Goal: Task Accomplishment & Management: Manage account settings

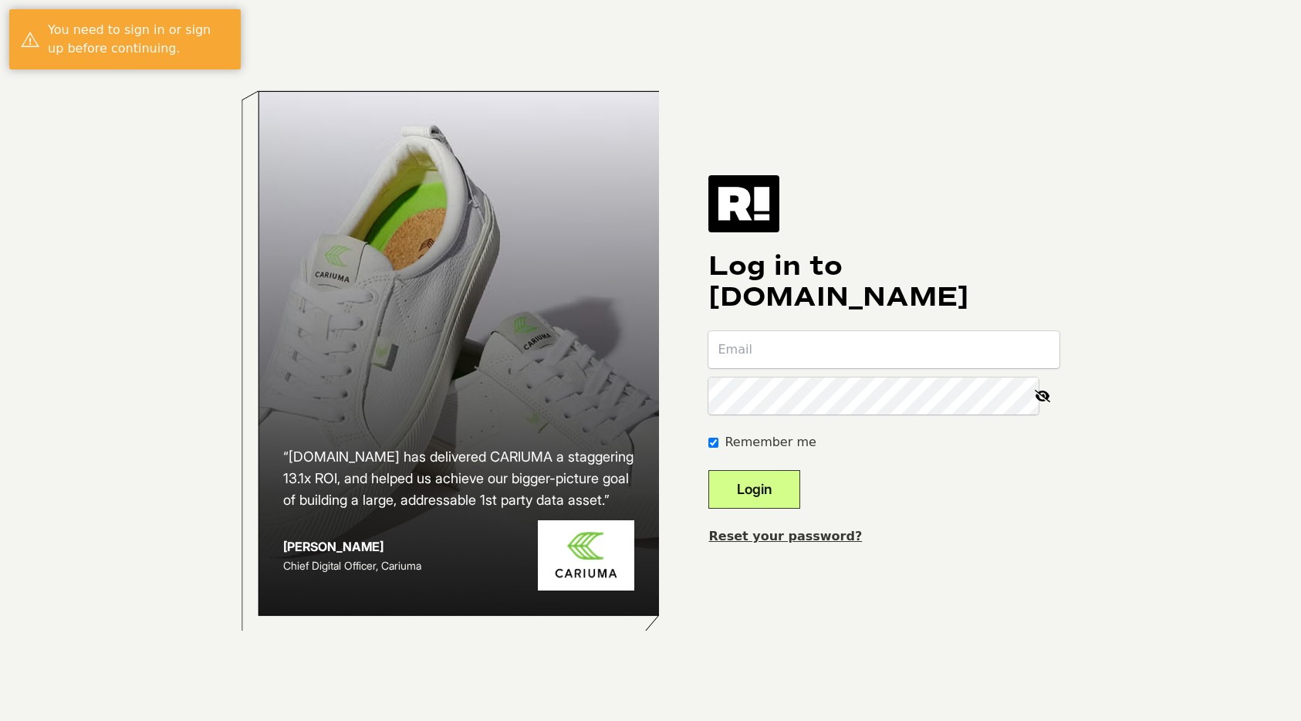
type input "[EMAIL_ADDRESS][DOMAIN_NAME]"
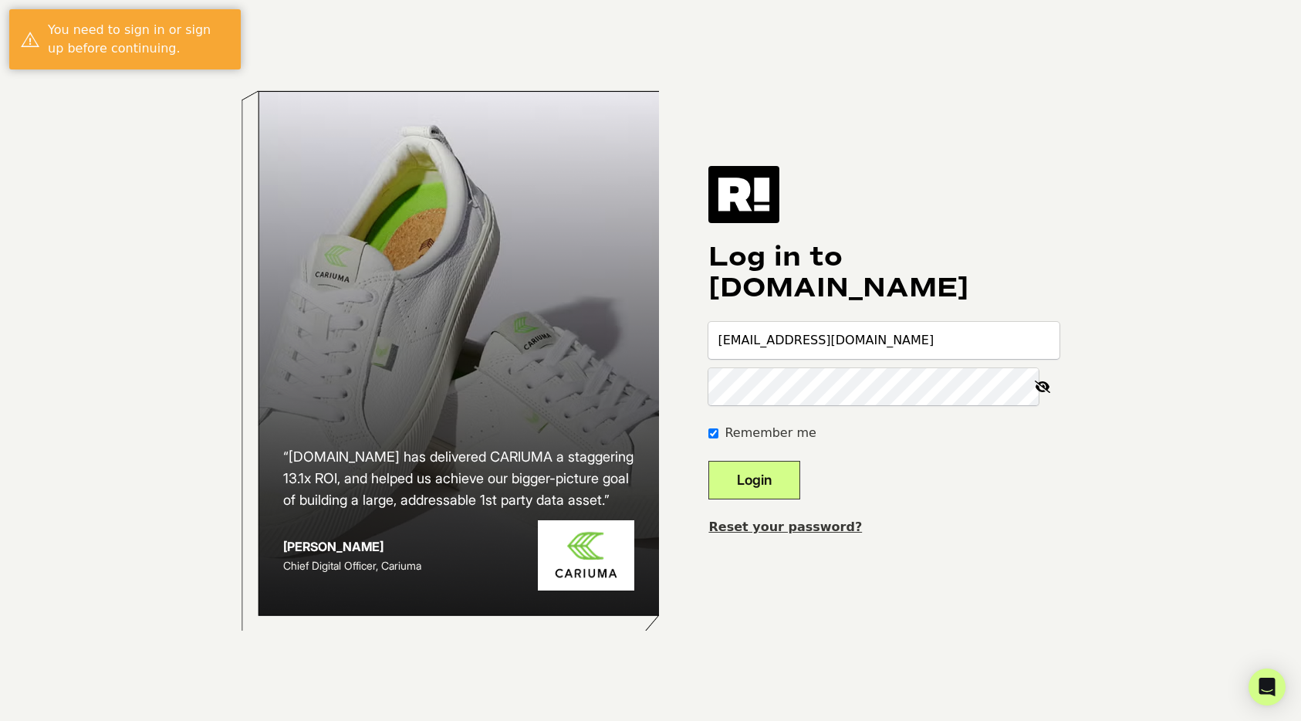
drag, startPoint x: 786, startPoint y: 473, endPoint x: 863, endPoint y: 463, distance: 77.8
click at [787, 473] on button "Login" at bounding box center [754, 480] width 92 height 39
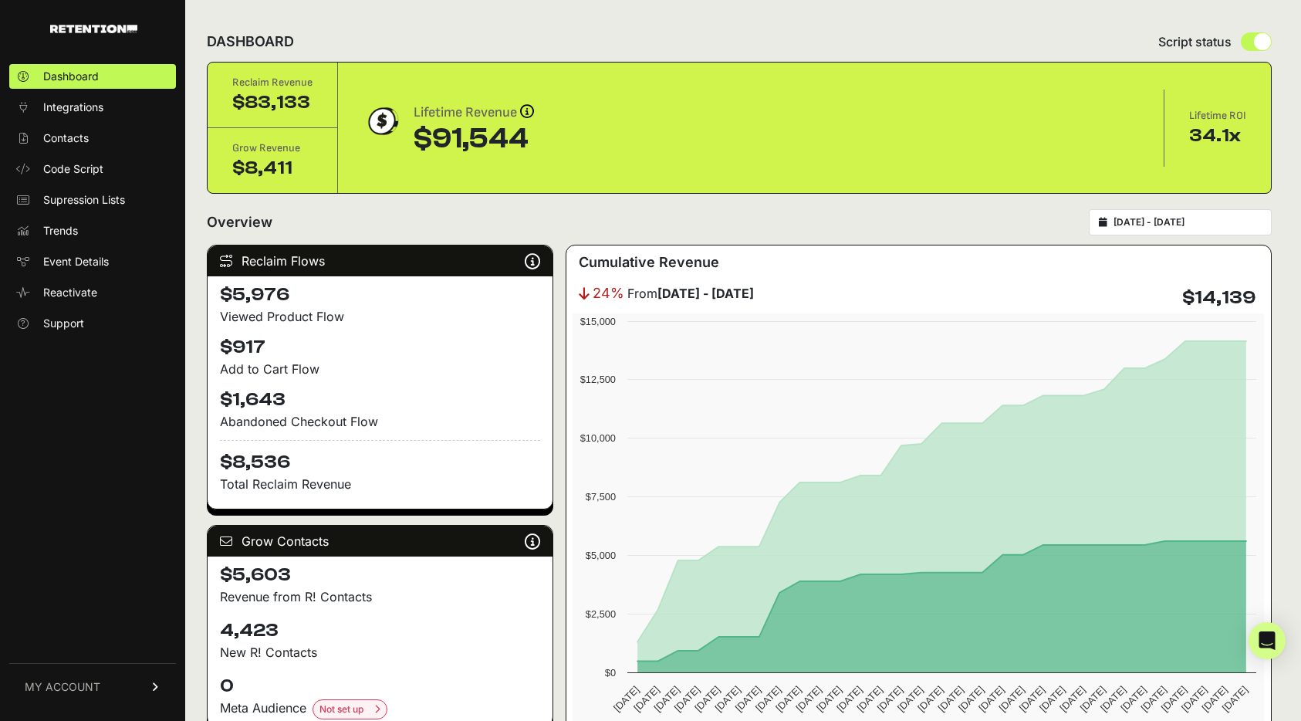
click at [1154, 229] on div "[DATE] - [DATE]" at bounding box center [1179, 222] width 183 height 26
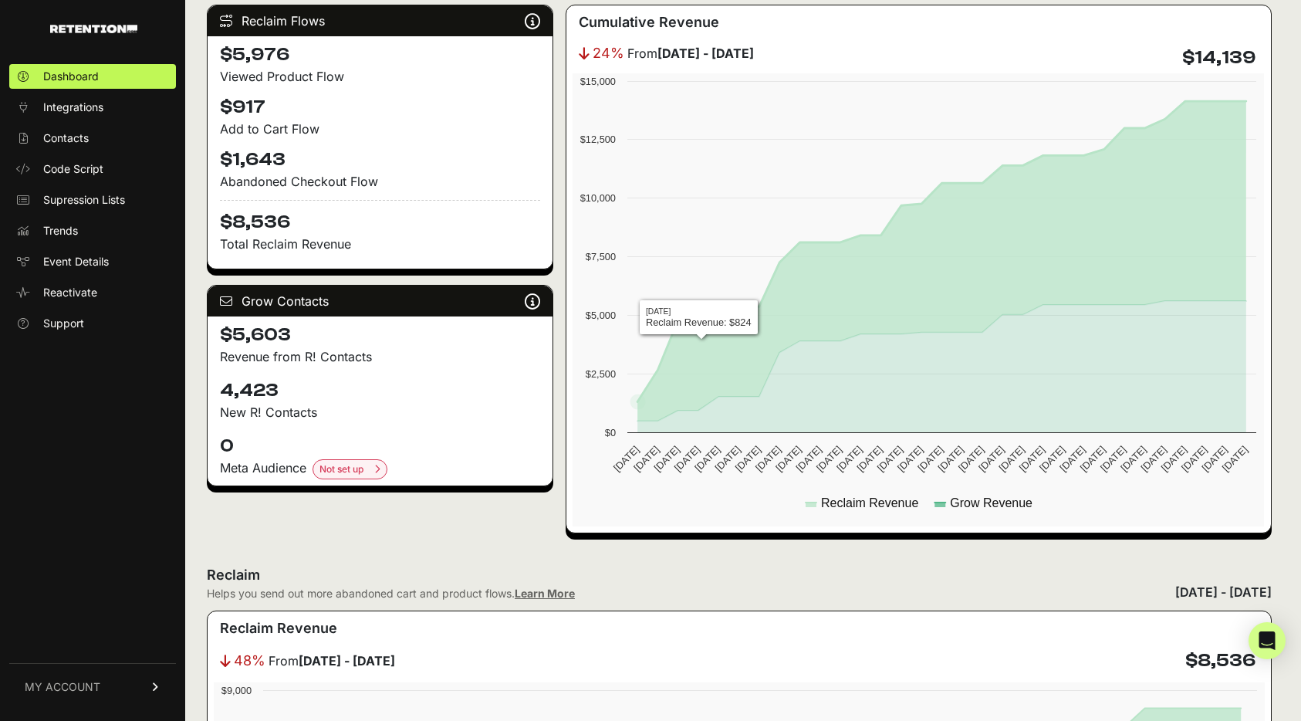
scroll to position [251, 0]
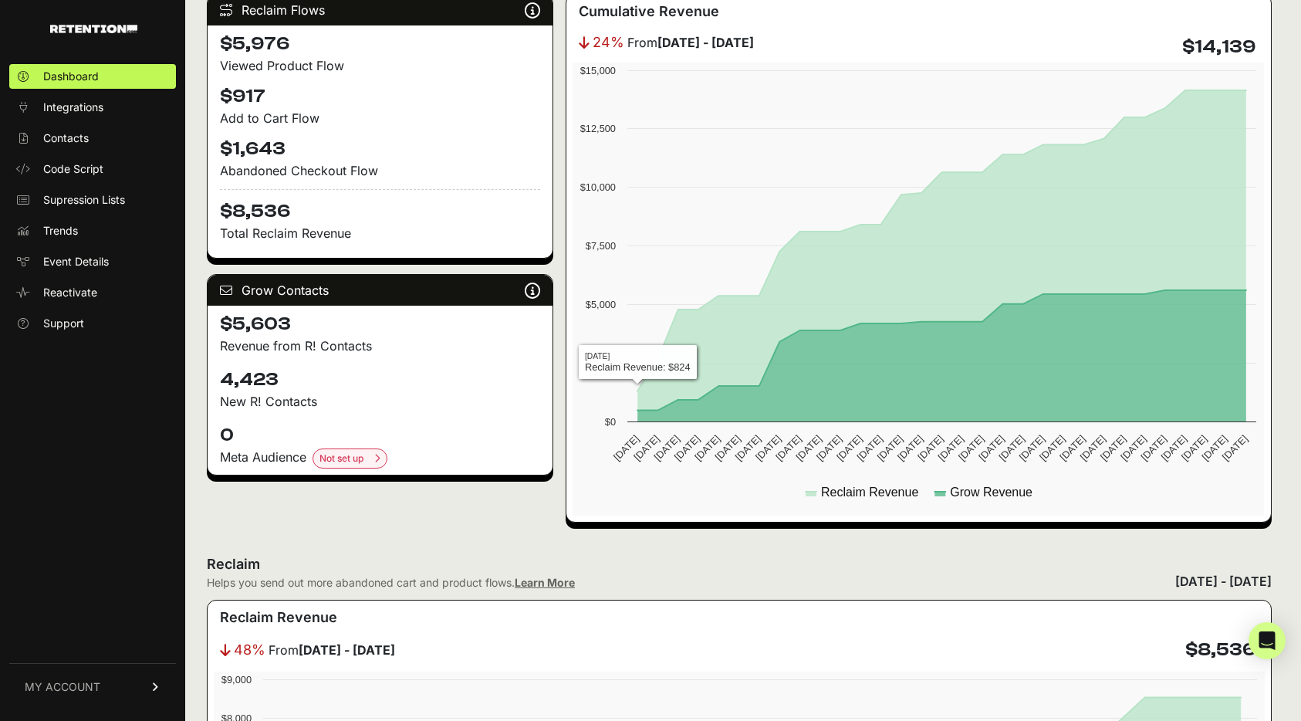
click at [363, 284] on div "Grow Contacts Grow is a list growth tool that identifies anonymous site visitor…" at bounding box center [380, 290] width 345 height 31
click at [312, 290] on div "Grow Contacts Grow is a list growth tool that identifies anonymous site visitor…" at bounding box center [380, 290] width 345 height 31
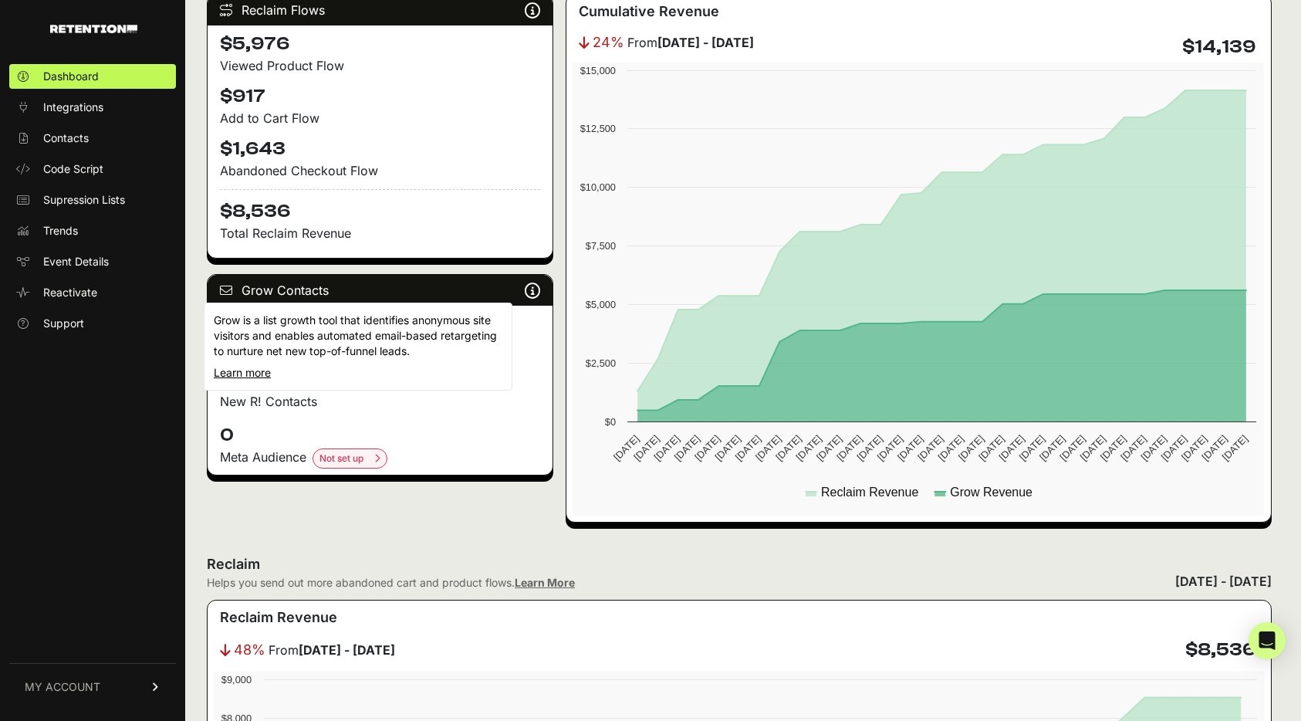
click at [529, 290] on icon at bounding box center [532, 290] width 15 height 1
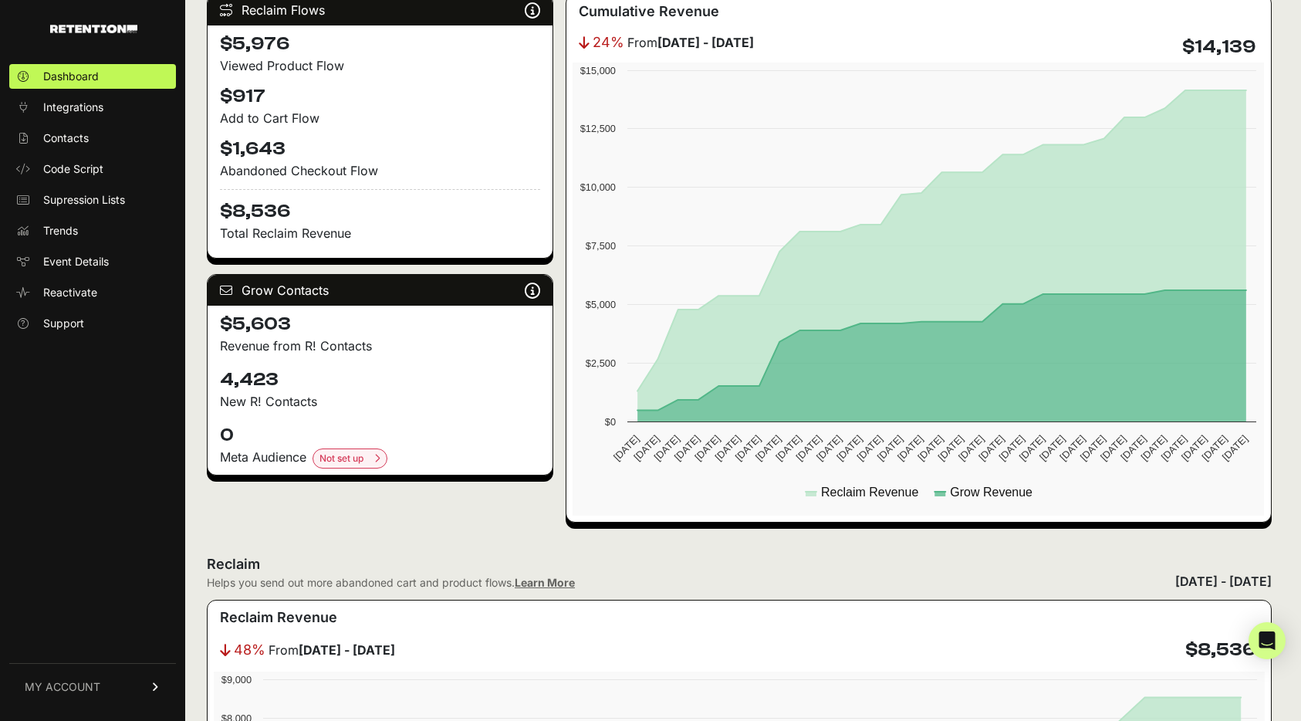
click at [444, 299] on div "Grow Contacts Grow is a list growth tool that identifies anonymous site visitor…" at bounding box center [380, 290] width 345 height 31
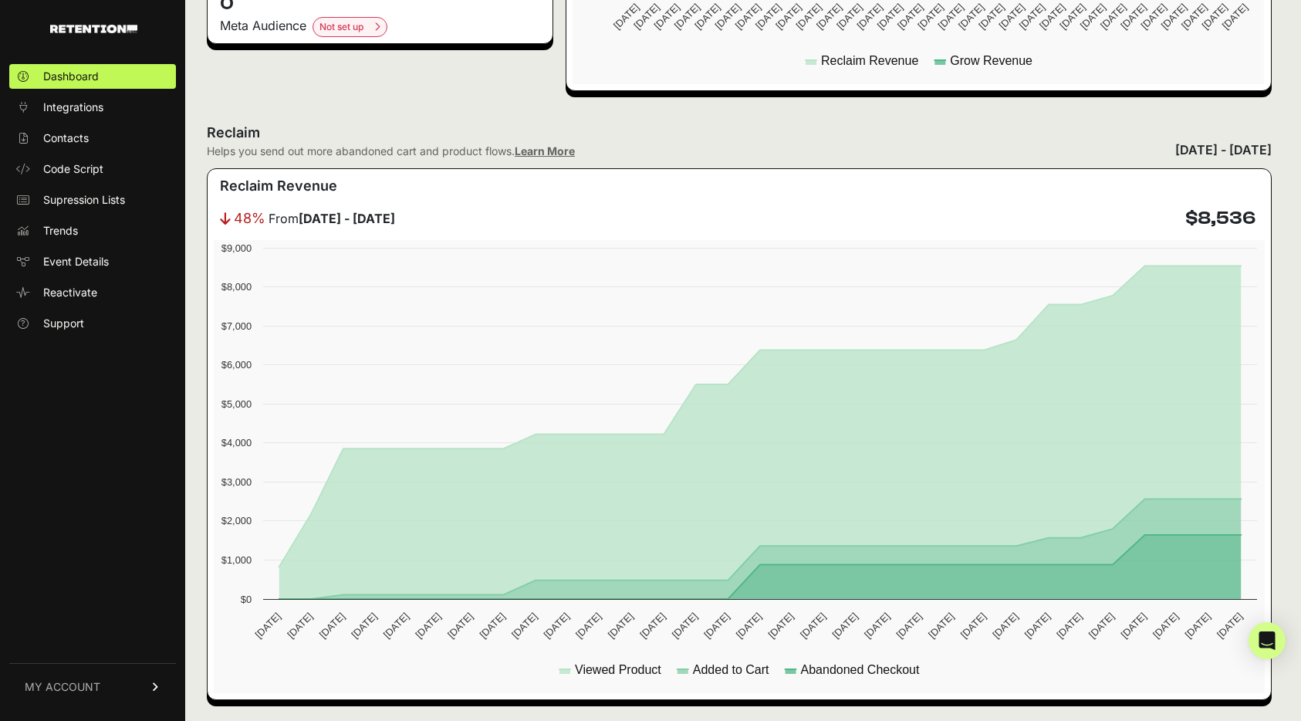
scroll to position [0, 0]
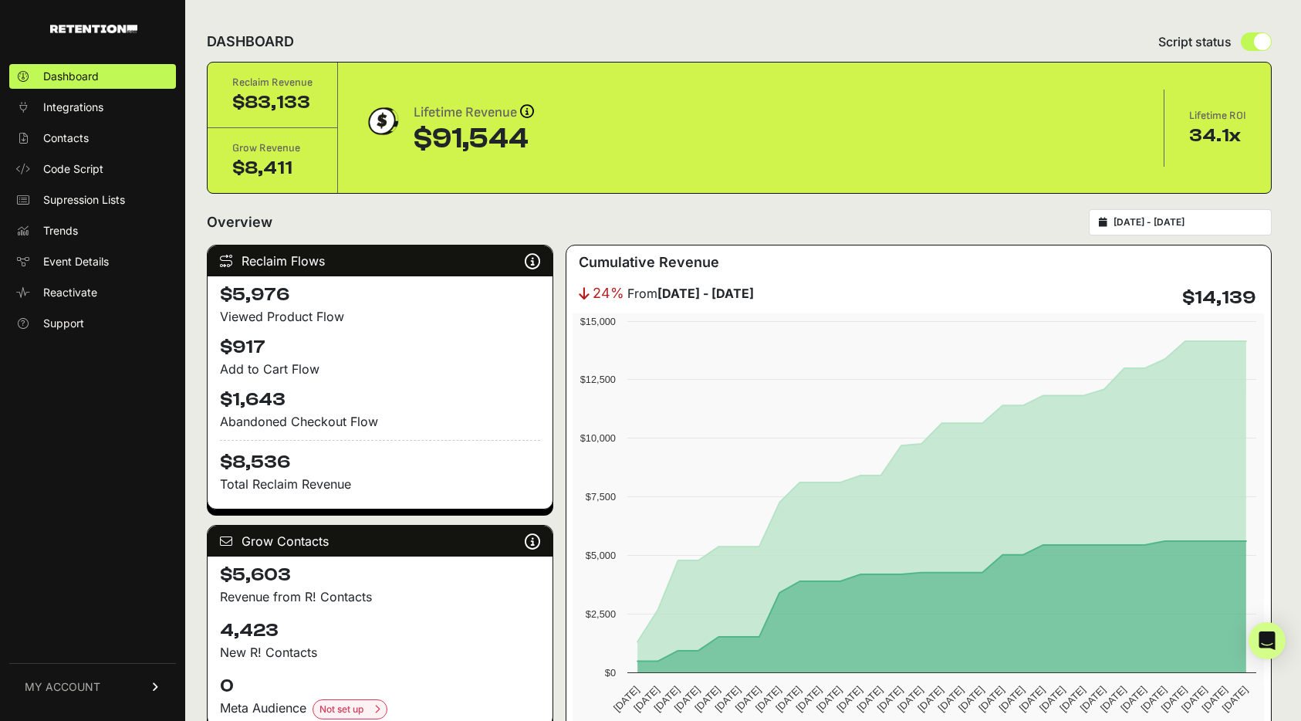
click at [129, 676] on link "MY ACCOUNT" at bounding box center [92, 686] width 167 height 47
click at [127, 683] on ul "Account Details API Details Notifications Billing Subscription Sign Out" at bounding box center [92, 620] width 167 height 179
click at [123, 545] on link "Account Details" at bounding box center [92, 543] width 167 height 25
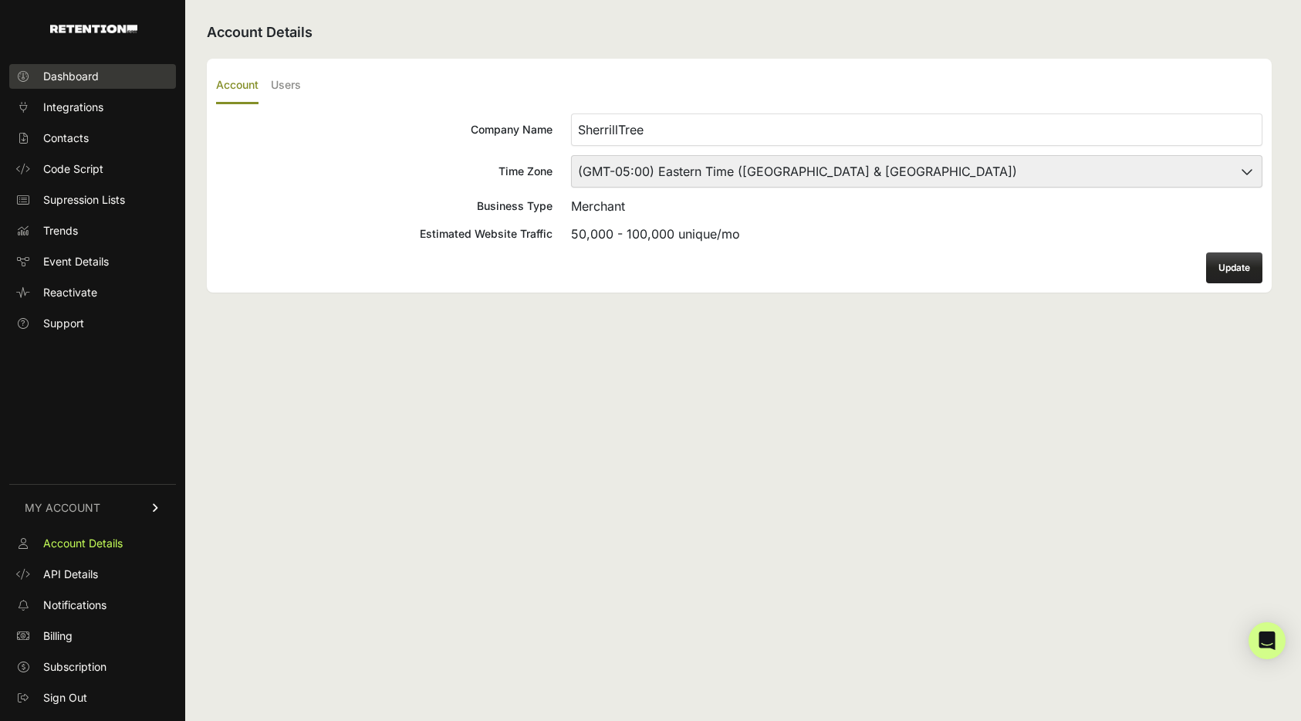
click at [87, 73] on span "Dashboard" at bounding box center [71, 76] width 56 height 15
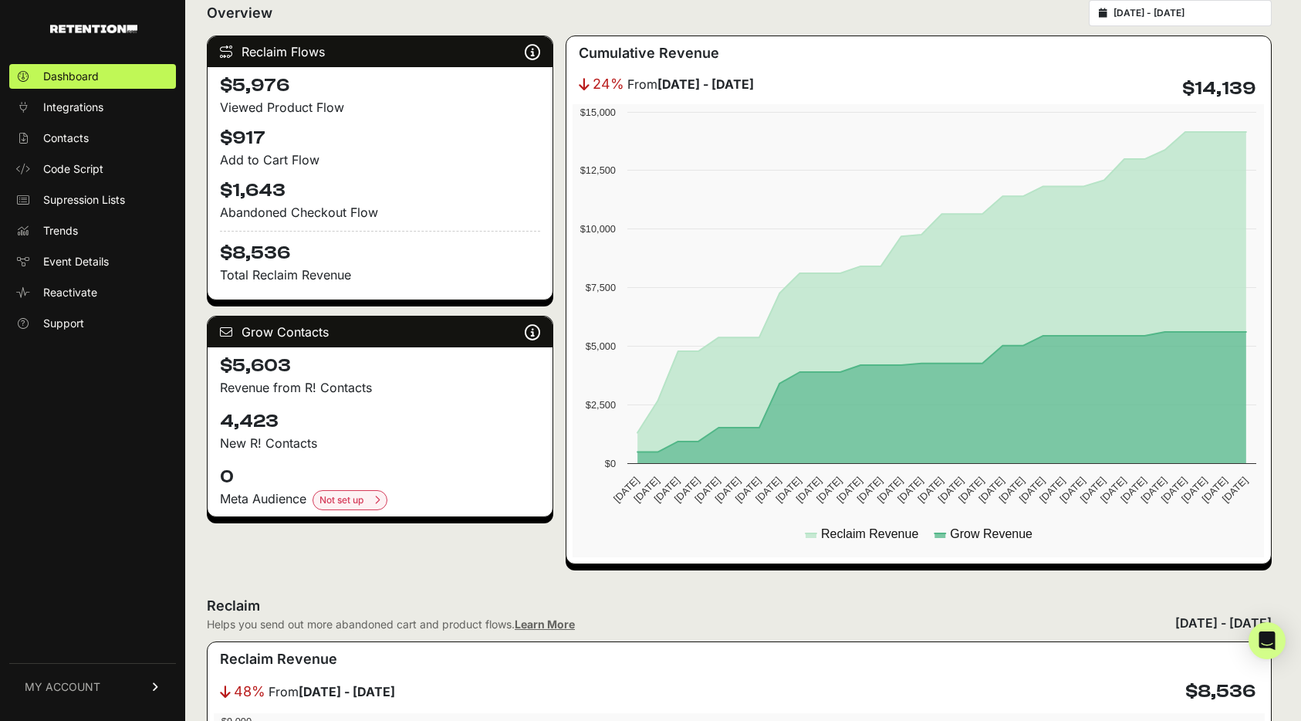
scroll to position [210, 0]
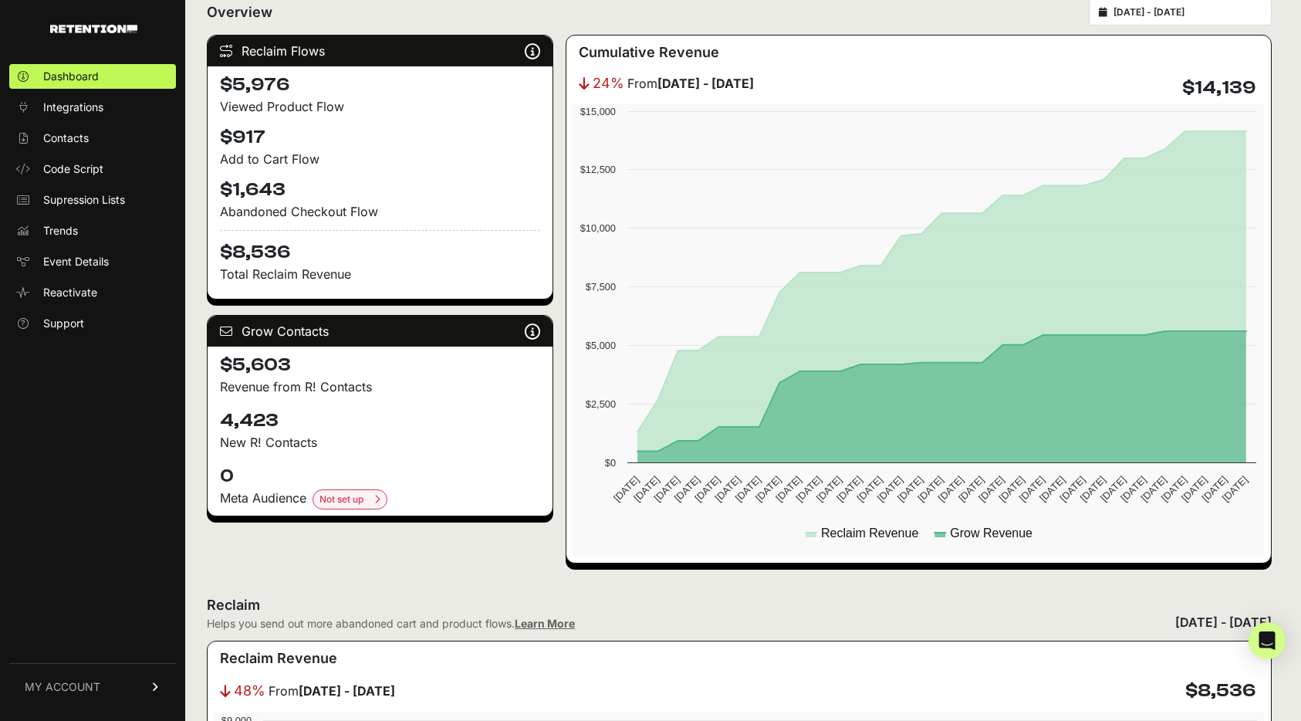
click at [106, 693] on link "MY ACCOUNT" at bounding box center [92, 686] width 167 height 47
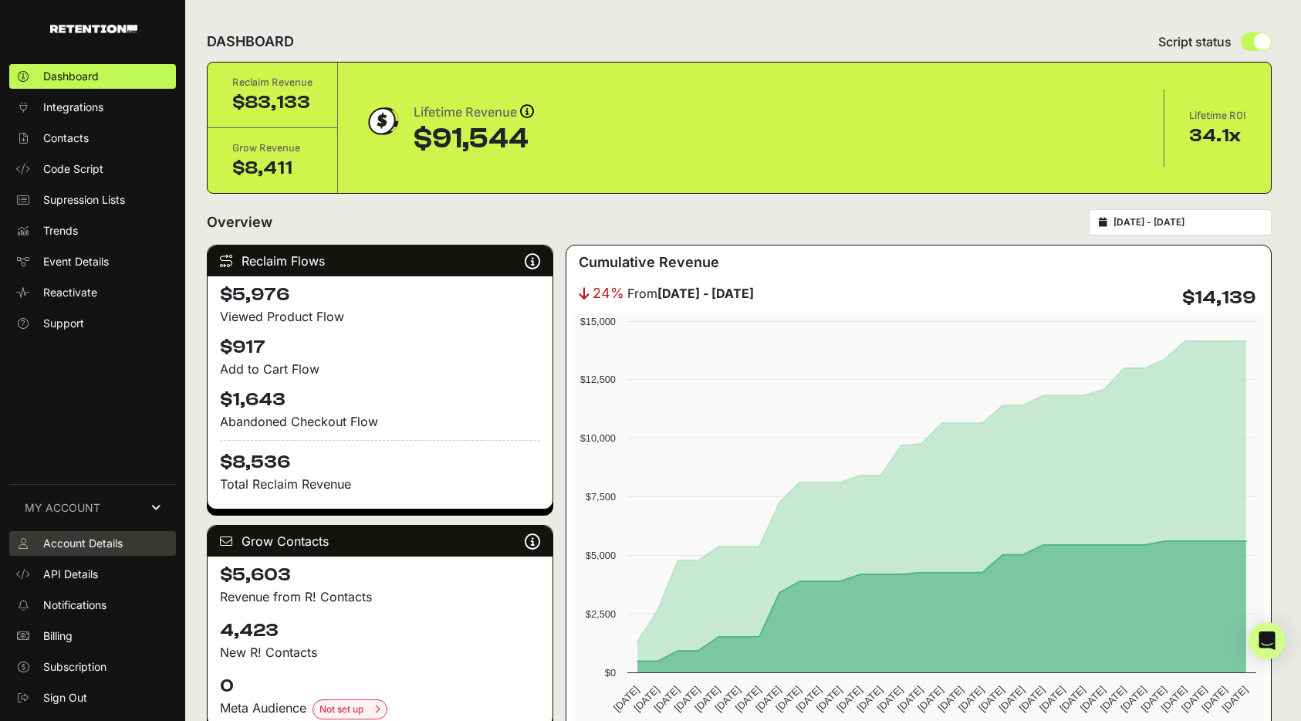
click at [119, 535] on span "Account Details" at bounding box center [82, 542] width 79 height 15
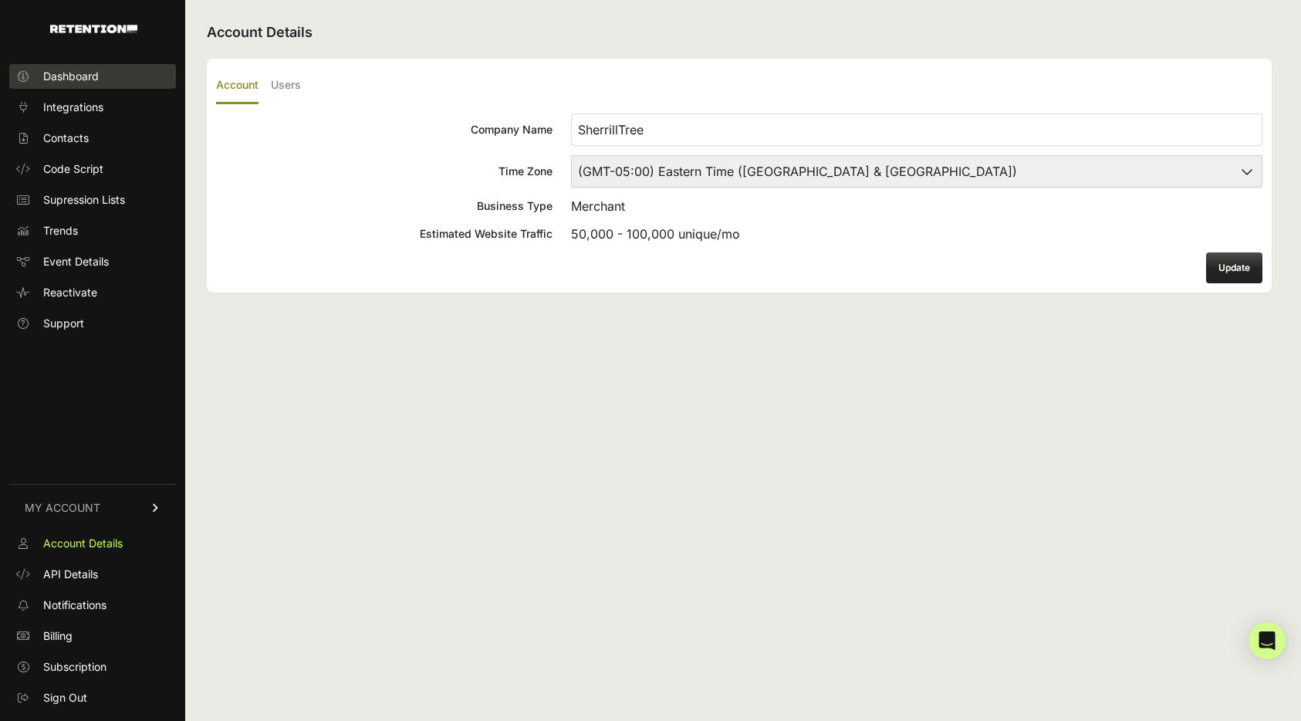
click at [101, 69] on link "Dashboard" at bounding box center [92, 76] width 167 height 25
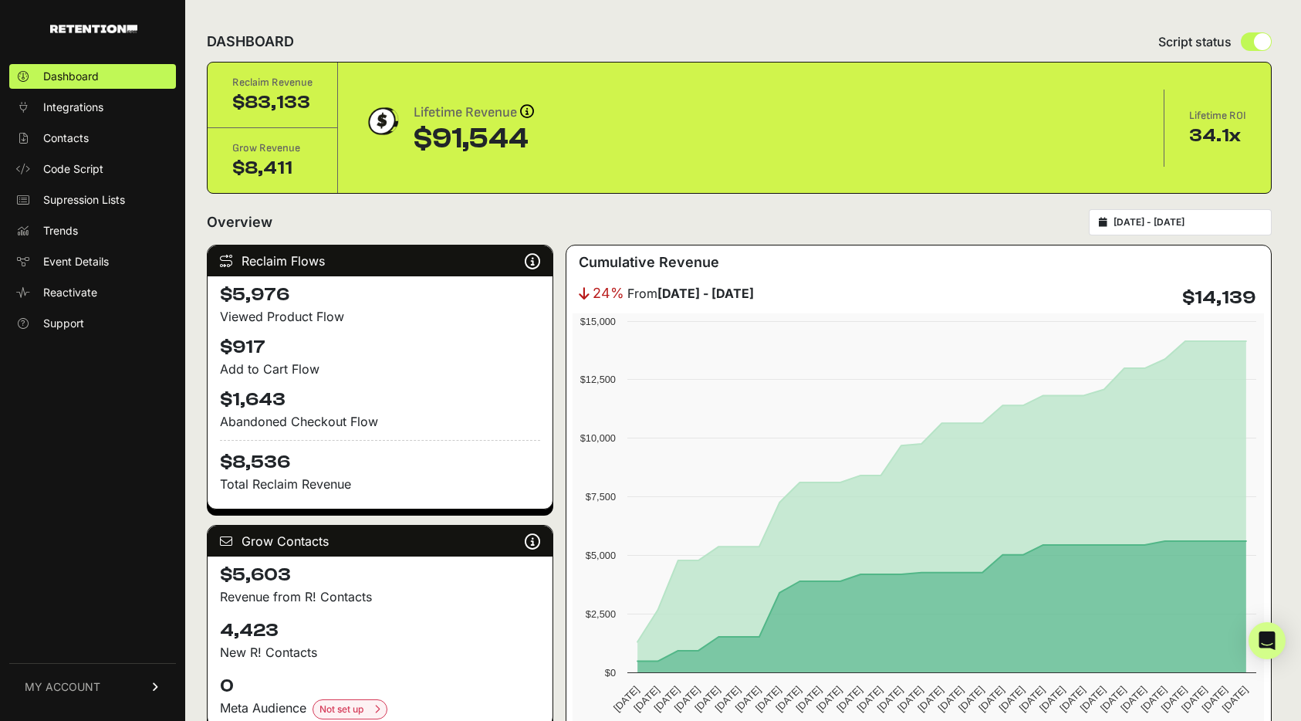
click at [109, 28] on img at bounding box center [93, 29] width 87 height 8
click at [132, 685] on link "MY ACCOUNT" at bounding box center [92, 686] width 167 height 47
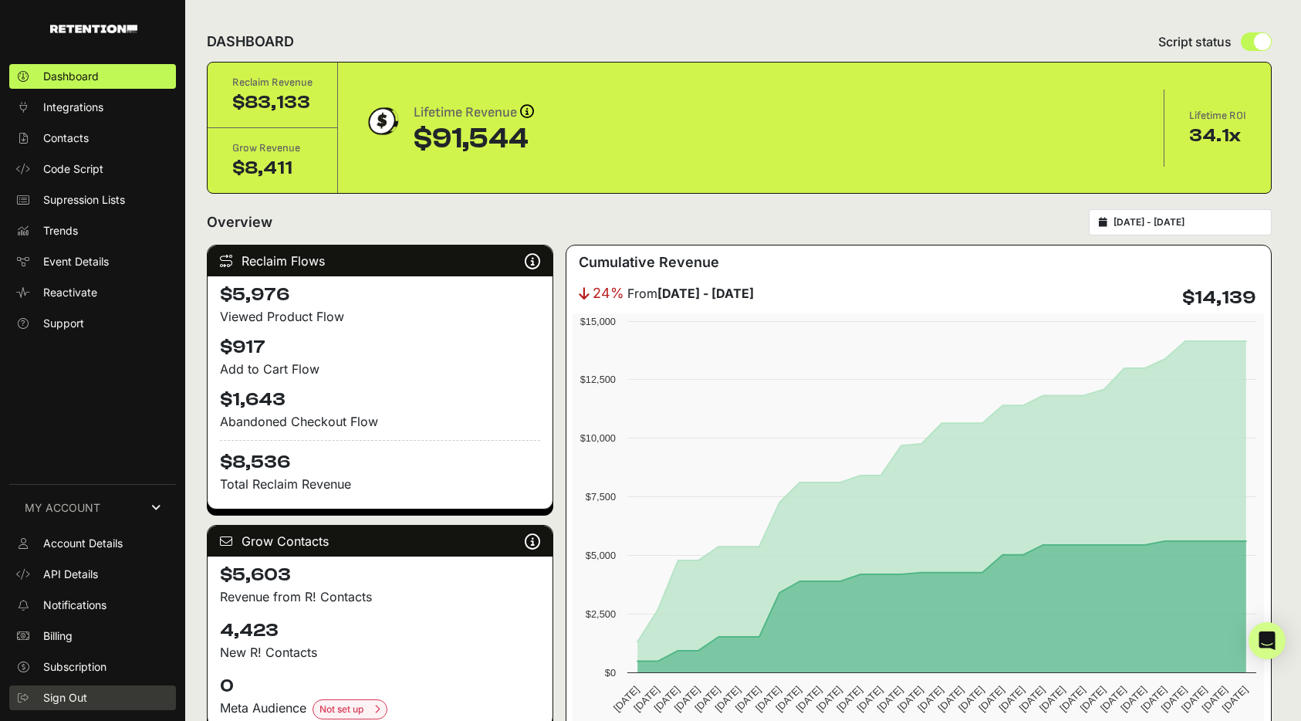
click at [117, 687] on link "Sign Out" at bounding box center [92, 697] width 167 height 25
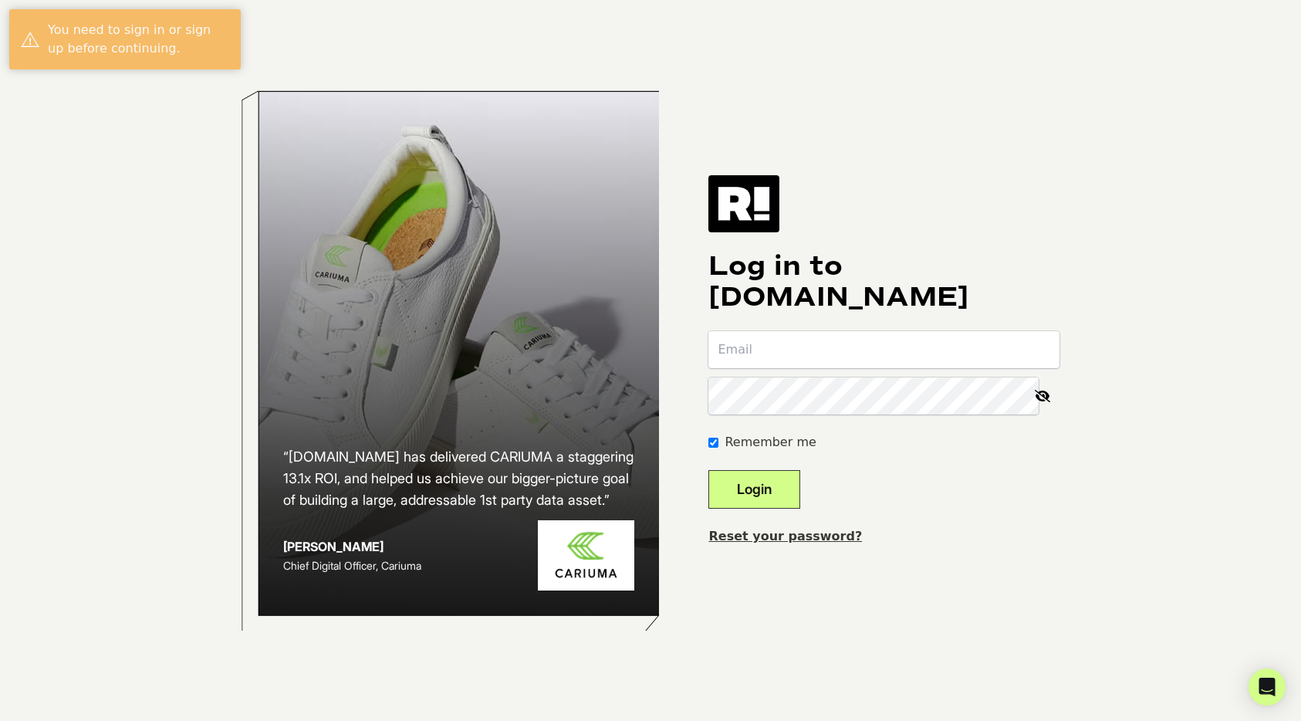
type input "[EMAIL_ADDRESS][DOMAIN_NAME]"
